Goal: Information Seeking & Learning: Learn about a topic

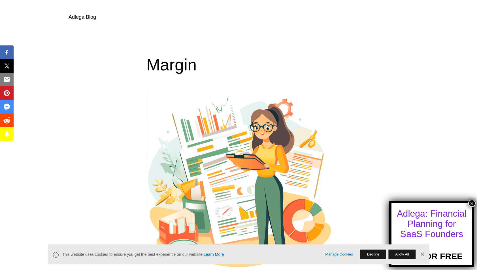
click at [88, 17] on link "Adlega Blog" at bounding box center [82, 17] width 27 height 6
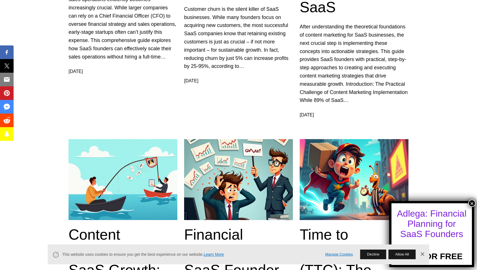
scroll to position [567, 0]
